Goal: Navigation & Orientation: Find specific page/section

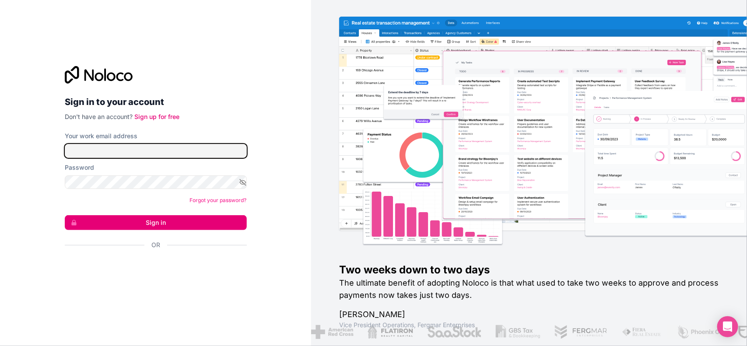
click at [186, 153] on input "Your work email address" at bounding box center [156, 151] width 182 height 14
type input "[EMAIL_ADDRESS][DOMAIN_NAME]"
click at [243, 180] on icon "button" at bounding box center [243, 182] width 6 height 4
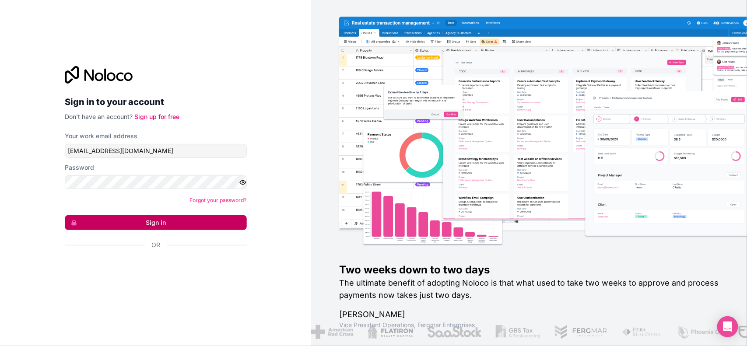
click at [222, 224] on button "Sign in" at bounding box center [156, 222] width 182 height 15
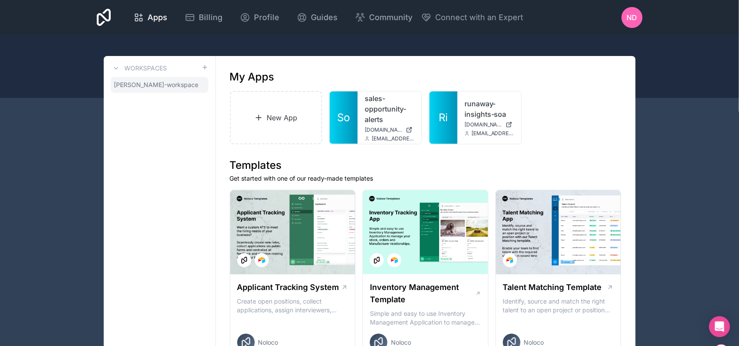
click at [158, 85] on span "[PERSON_NAME]-workspace" at bounding box center [156, 85] width 84 height 9
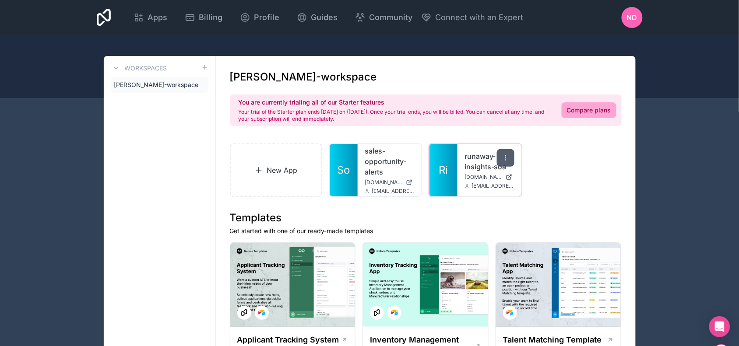
click at [505, 158] on icon at bounding box center [505, 158] width 7 height 7
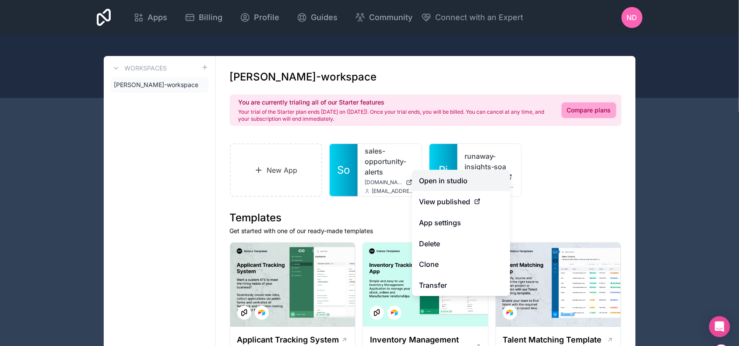
click at [456, 182] on link "Open in studio" at bounding box center [461, 180] width 98 height 21
